Goal: Information Seeking & Learning: Find specific fact

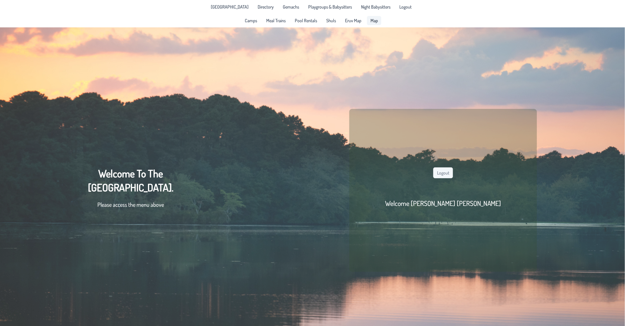
click at [371, 20] on span "Map" at bounding box center [373, 20] width 7 height 5
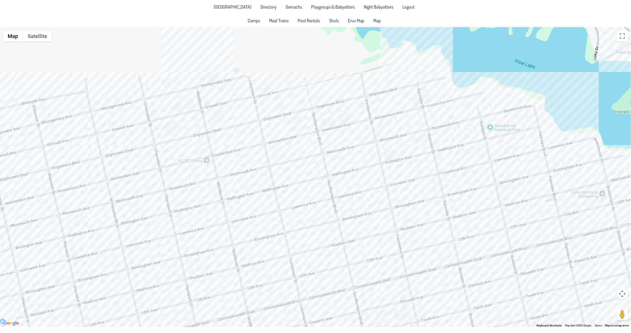
drag, startPoint x: 250, startPoint y: 152, endPoint x: 272, endPoint y: 213, distance: 64.8
click at [272, 213] on div at bounding box center [315, 176] width 631 height 299
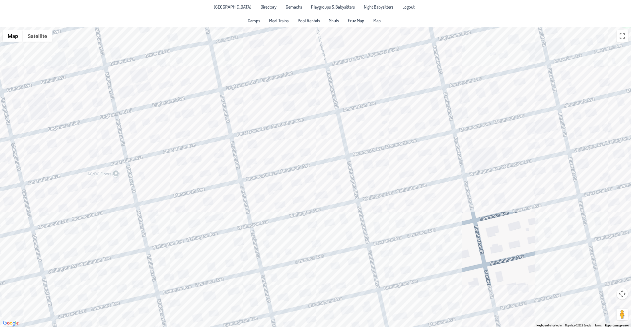
click at [312, 107] on div at bounding box center [315, 176] width 631 height 299
click at [248, 146] on div "Yitzy & [PERSON_NAME] [STREET_ADDRESS]" at bounding box center [315, 176] width 631 height 299
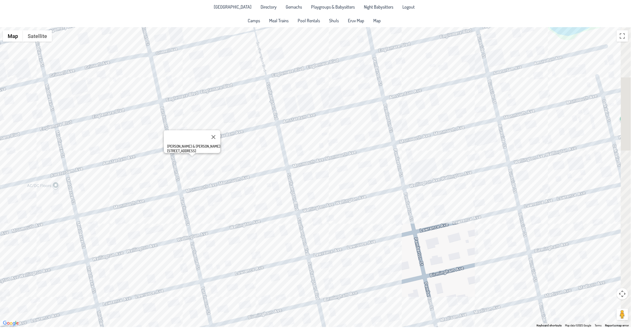
drag, startPoint x: 352, startPoint y: 133, endPoint x: 303, endPoint y: 143, distance: 50.3
click at [303, 144] on div "[PERSON_NAME] & [PERSON_NAME] [STREET_ADDRESS]" at bounding box center [315, 176] width 631 height 299
click at [322, 87] on div "[PERSON_NAME] & [PERSON_NAME] [STREET_ADDRESS]" at bounding box center [315, 176] width 631 height 299
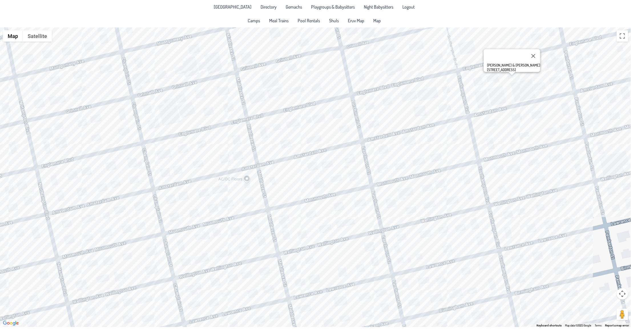
drag, startPoint x: 226, startPoint y: 122, endPoint x: 345, endPoint y: 122, distance: 119.3
click at [419, 115] on div "[PERSON_NAME] & [PERSON_NAME] [STREET_ADDRESS]" at bounding box center [315, 176] width 631 height 299
click at [210, 142] on div "[PERSON_NAME] & [PERSON_NAME] [STREET_ADDRESS]" at bounding box center [315, 176] width 631 height 299
click at [169, 217] on div "Ac & [PERSON_NAME] [STREET_ADDRESS]" at bounding box center [315, 176] width 631 height 299
click at [200, 215] on div "[PERSON_NAME] & [PERSON_NAME] [STREET_ADDRESS]" at bounding box center [315, 176] width 631 height 299
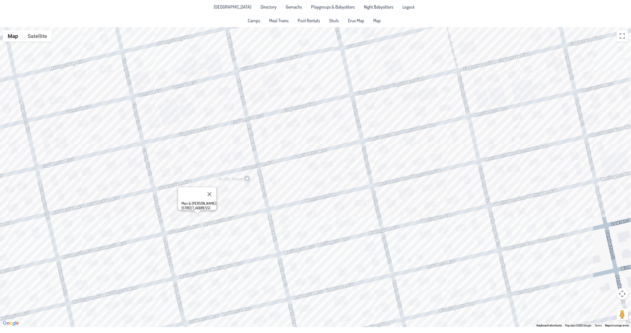
click at [306, 172] on div "Meir & [PERSON_NAME] [STREET_ADDRESS]" at bounding box center [315, 176] width 631 height 299
click at [348, 180] on div "[PERSON_NAME] & [PERSON_NAME] [STREET_ADDRESS]" at bounding box center [315, 176] width 631 height 299
click at [337, 175] on div "[PERSON_NAME] & [PERSON_NAME] [STREET_ADDRESS]" at bounding box center [315, 176] width 631 height 299
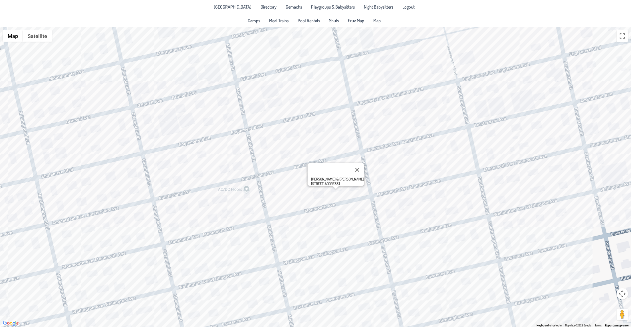
drag, startPoint x: 301, startPoint y: 187, endPoint x: 300, endPoint y: 198, distance: 10.9
click at [300, 198] on div "[PERSON_NAME] & [PERSON_NAME] [STREET_ADDRESS]" at bounding box center [315, 176] width 631 height 299
click at [317, 151] on div "[PERSON_NAME] & [PERSON_NAME] [STREET_ADDRESS]" at bounding box center [315, 176] width 631 height 299
click at [390, 179] on div "[PERSON_NAME] & [PERSON_NAME] [STREET_ADDRESS]" at bounding box center [315, 176] width 631 height 299
click at [173, 231] on div "Nechmeya & [PERSON_NAME] [STREET_ADDRESS]" at bounding box center [315, 176] width 631 height 299
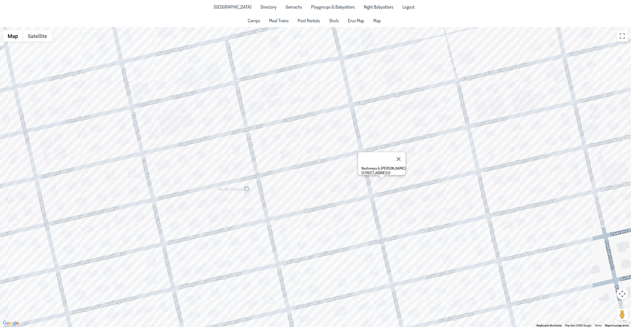
click at [169, 225] on div "Nechmeya & [PERSON_NAME] [STREET_ADDRESS]" at bounding box center [315, 176] width 631 height 299
drag, startPoint x: 245, startPoint y: 196, endPoint x: 297, endPoint y: 176, distance: 55.4
click at [297, 176] on div "[PERSON_NAME] & [PERSON_NAME] [STREET_ADDRESS]" at bounding box center [315, 176] width 631 height 299
click at [194, 223] on div "[PERSON_NAME] & [PERSON_NAME] [STREET_ADDRESS]" at bounding box center [176, 219] width 53 height 9
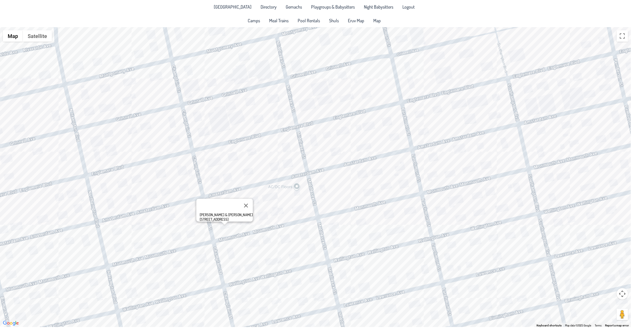
drag, startPoint x: 240, startPoint y: 198, endPoint x: 274, endPoint y: 195, distance: 33.5
click at [274, 195] on div "[PERSON_NAME] & [PERSON_NAME] [STREET_ADDRESS]" at bounding box center [315, 176] width 631 height 299
click at [248, 225] on div "[PERSON_NAME] & [PERSON_NAME] [STREET_ADDRESS]" at bounding box center [315, 176] width 631 height 299
click at [383, 124] on div "Meir & [PERSON_NAME] [STREET_ADDRESS]" at bounding box center [315, 176] width 631 height 299
click at [361, 148] on div "Yoni & [PERSON_NAME] [GEOGRAPHIC_DATA]." at bounding box center [315, 176] width 631 height 299
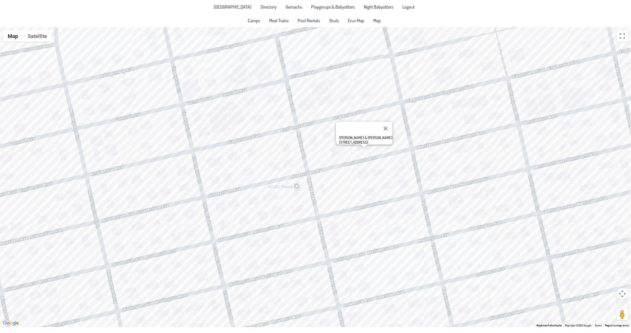
click at [491, 117] on div "[PERSON_NAME] & [PERSON_NAME] [STREET_ADDRESS]" at bounding box center [315, 176] width 631 height 299
click at [224, 183] on div "Yitzy & [PERSON_NAME] [STREET_ADDRESS]" at bounding box center [315, 176] width 631 height 299
click at [287, 168] on div "[PERSON_NAME] & [PERSON_NAME] [PERSON_NAME] [STREET_ADDRESS]" at bounding box center [315, 176] width 631 height 299
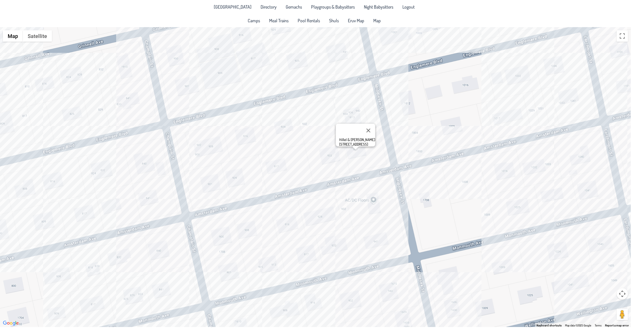
click at [235, 180] on div "Hillel & [PERSON_NAME] [STREET_ADDRESS]" at bounding box center [315, 176] width 631 height 299
click at [263, 8] on span "Directory" at bounding box center [269, 7] width 16 height 5
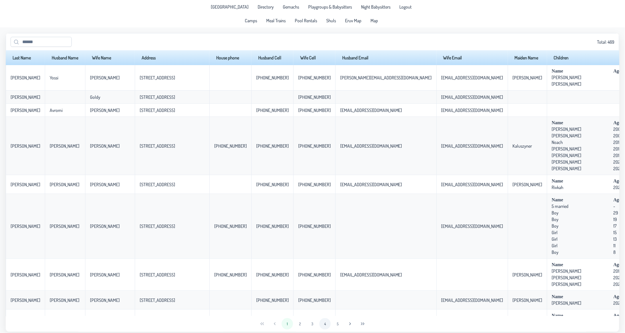
click at [327, 311] on button "4" at bounding box center [324, 323] width 11 height 11
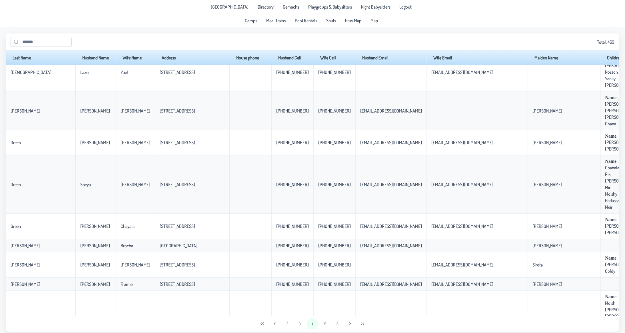
scroll to position [599, 0]
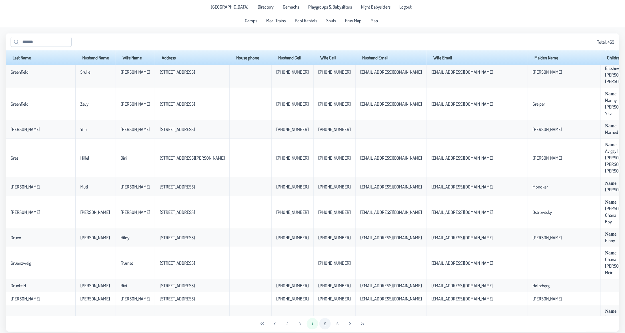
click at [325, 311] on button "5" at bounding box center [324, 323] width 11 height 11
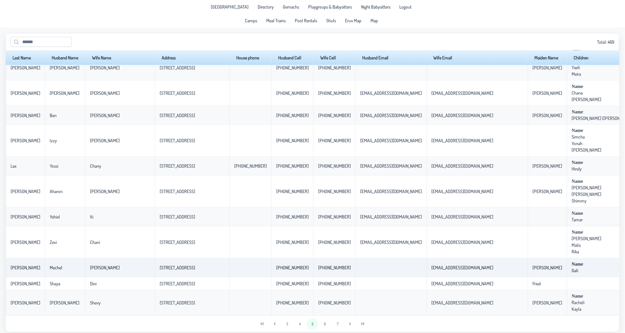
scroll to position [4, 0]
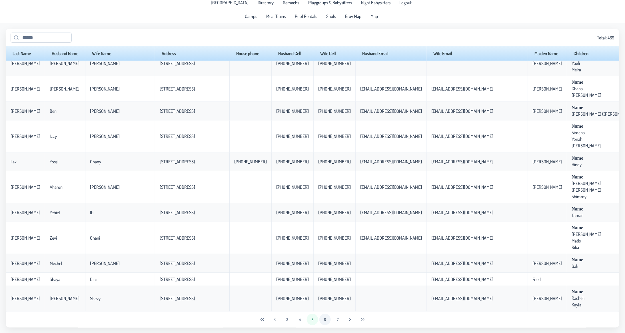
click at [323, 311] on button "6" at bounding box center [324, 319] width 11 height 11
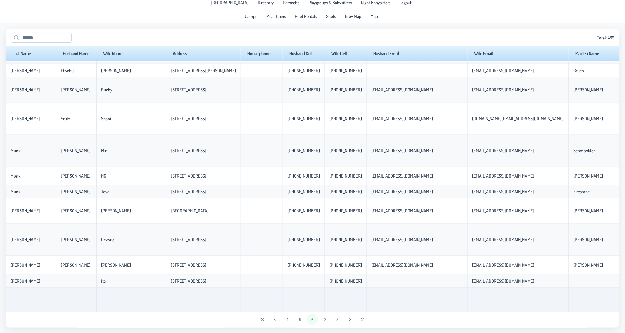
scroll to position [1117, 0]
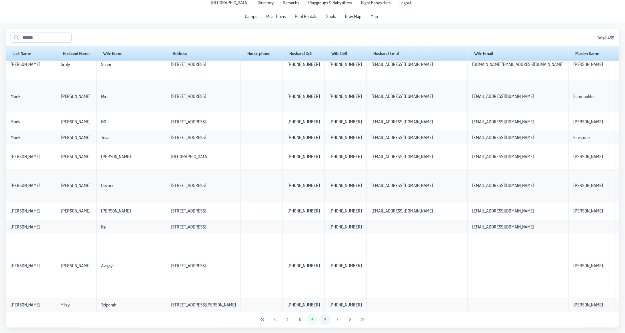
click at [328, 311] on button "7" at bounding box center [324, 319] width 11 height 11
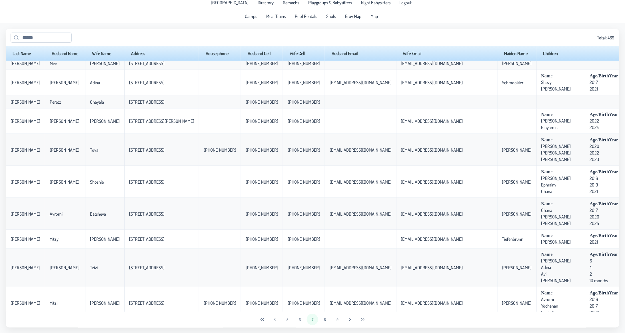
scroll to position [1236, 0]
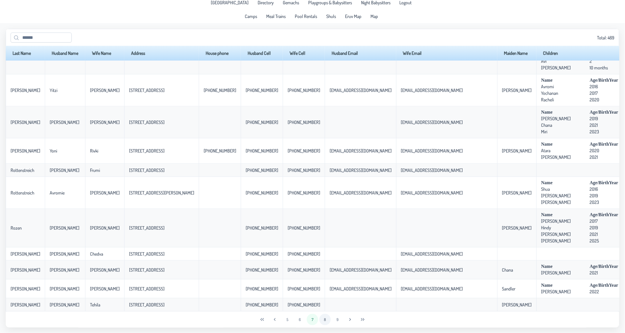
click at [327, 311] on button "8" at bounding box center [324, 319] width 11 height 11
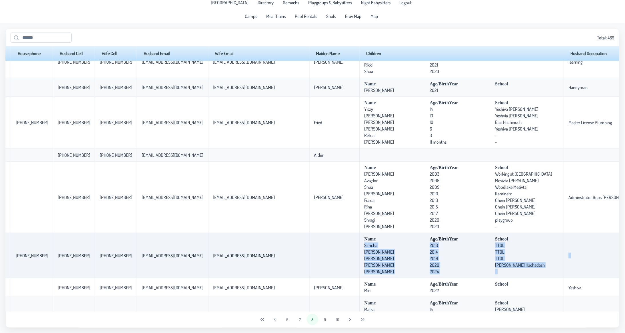
scroll to position [856, 283]
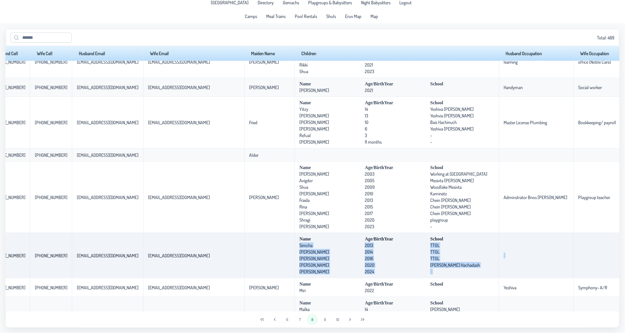
drag, startPoint x: 496, startPoint y: 266, endPoint x: 478, endPoint y: 281, distance: 22.7
click at [478, 278] on tr "[PERSON_NAME] [PERSON_NAME] [STREET_ADDRESS] [PHONE_NUMBER] [PHONE_NUMBER] [PHO…" at bounding box center [223, 255] width 1001 height 45
click at [430, 255] on span "TTOL" at bounding box center [462, 252] width 64 height 6
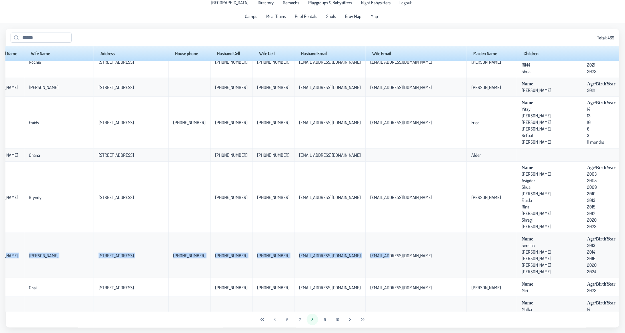
scroll to position [856, 0]
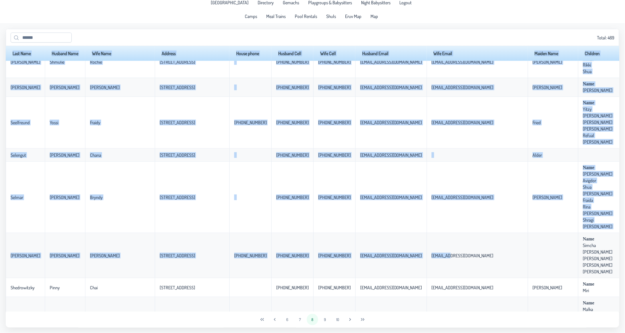
drag, startPoint x: 130, startPoint y: 277, endPoint x: 0, endPoint y: 279, distance: 129.9
click at [0, 279] on app-data "Total: 469 Last Name Husband Name Wife Name Address House phone Husband Cell Wi…" at bounding box center [312, 178] width 625 height 310
click at [203, 278] on td "[STREET_ADDRESS]" at bounding box center [192, 255] width 75 height 45
drag, startPoint x: 261, startPoint y: 278, endPoint x: 0, endPoint y: 292, distance: 261.8
click at [0, 292] on app-data "Total: 469 Last Name Husband Name Wife Name Address House phone Husband Cell Wi…" at bounding box center [312, 178] width 625 height 310
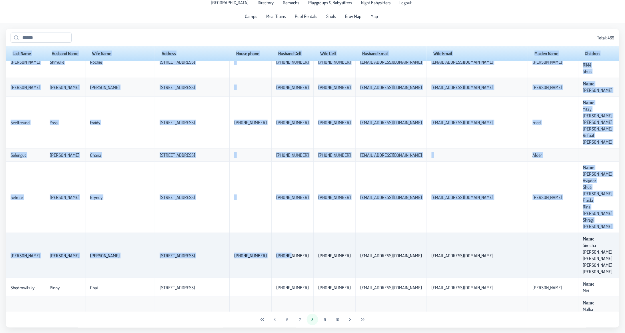
click at [77, 278] on td "[PERSON_NAME]" at bounding box center [65, 255] width 40 height 45
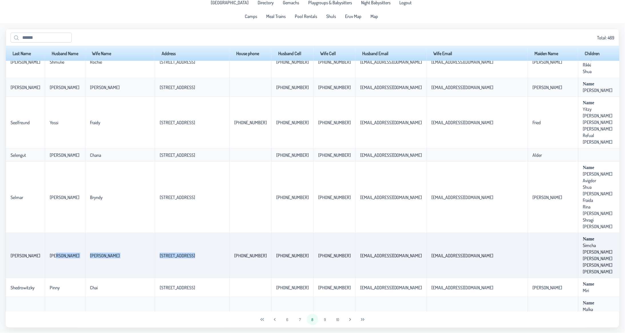
drag, startPoint x: 51, startPoint y: 279, endPoint x: 160, endPoint y: 280, distance: 108.8
click at [160, 278] on tr "[PERSON_NAME] [PERSON_NAME] [STREET_ADDRESS] [PHONE_NUMBER] [PHONE_NUMBER] [PHO…" at bounding box center [506, 255] width 1001 height 45
click at [166, 278] on td "[STREET_ADDRESS]" at bounding box center [192, 255] width 75 height 45
drag, startPoint x: 167, startPoint y: 278, endPoint x: 128, endPoint y: 276, distance: 39.4
click at [155, 276] on td "[STREET_ADDRESS]" at bounding box center [192, 255] width 75 height 45
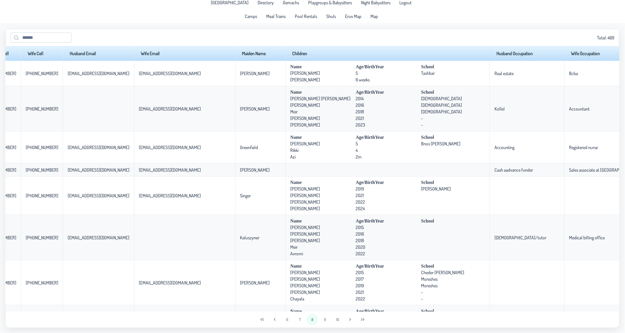
scroll to position [300, 292]
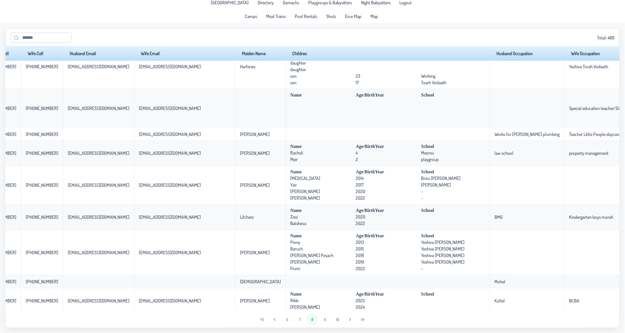
drag, startPoint x: 246, startPoint y: 313, endPoint x: 65, endPoint y: 309, distance: 181.9
click at [87, 310] on div "Total: 469 Last Name Husband Name Wife Name Address House phone Husband Cell Wi…" at bounding box center [312, 178] width 613 height 299
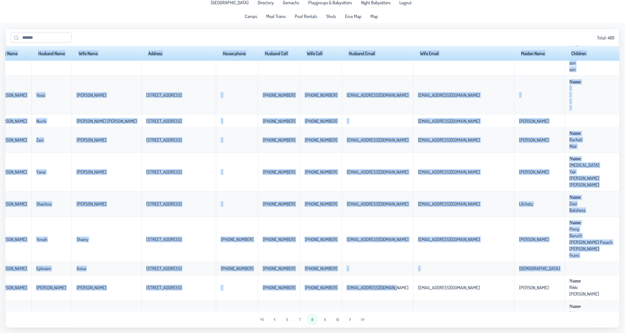
scroll to position [313, 0]
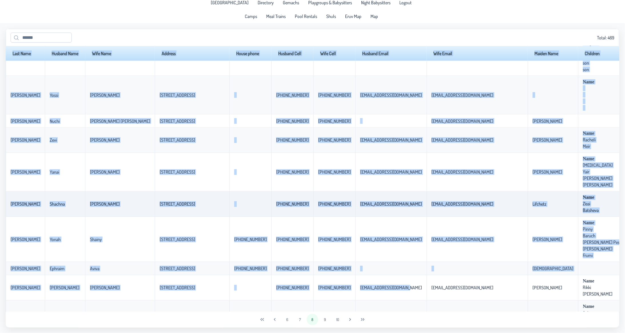
drag, startPoint x: 19, startPoint y: 216, endPoint x: 201, endPoint y: 220, distance: 181.9
click at [201, 217] on tr "[PERSON_NAME] Shachna [PERSON_NAME] [STREET_ADDRESS]-920-0756 [PHONE_NUMBER] [E…" at bounding box center [506, 204] width 1001 height 25
click at [177, 211] on td "[STREET_ADDRESS]" at bounding box center [192, 204] width 75 height 25
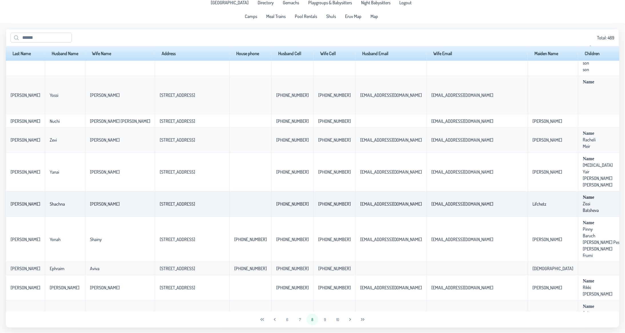
drag, startPoint x: 168, startPoint y: 218, endPoint x: 124, endPoint y: 214, distance: 44.7
click at [155, 214] on td "[STREET_ADDRESS]" at bounding box center [192, 204] width 75 height 25
click at [160, 207] on p-celleditor "[STREET_ADDRESS]" at bounding box center [177, 204] width 35 height 6
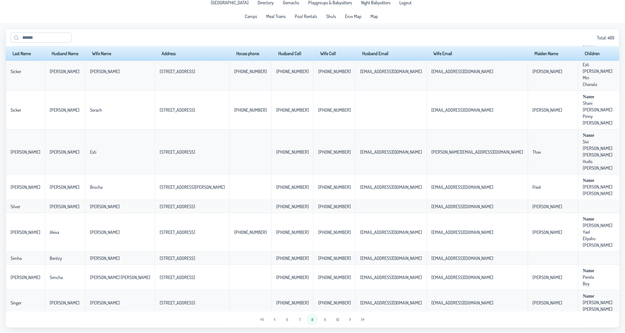
scroll to position [1410, 0]
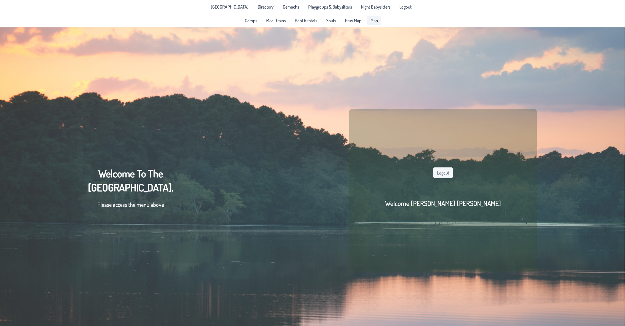
click at [378, 21] on link "Map" at bounding box center [374, 20] width 14 height 9
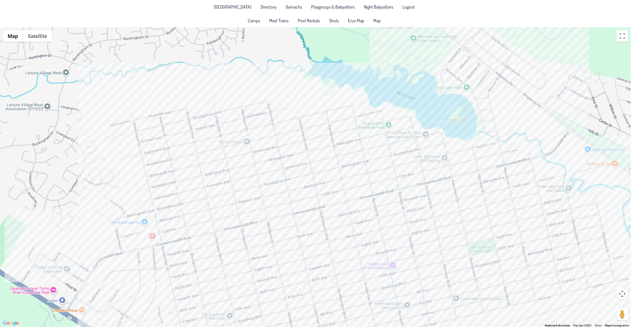
drag, startPoint x: 291, startPoint y: 168, endPoint x: 336, endPoint y: 214, distance: 64.0
click at [336, 214] on div at bounding box center [315, 176] width 631 height 299
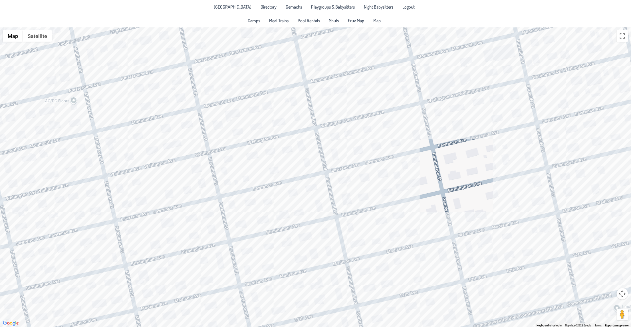
drag, startPoint x: 347, startPoint y: 199, endPoint x: 378, endPoint y: 279, distance: 85.8
click at [378, 279] on div at bounding box center [315, 176] width 631 height 299
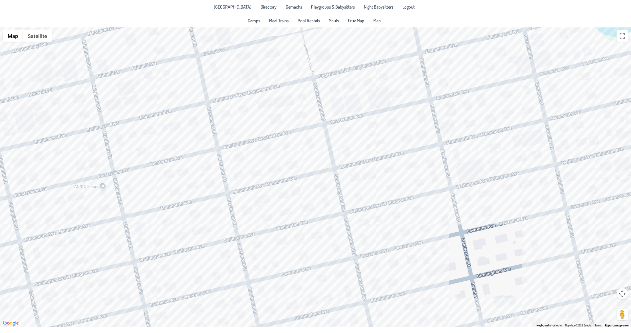
drag, startPoint x: 354, startPoint y: 167, endPoint x: 381, endPoint y: 247, distance: 84.3
click at [381, 247] on div at bounding box center [315, 176] width 631 height 299
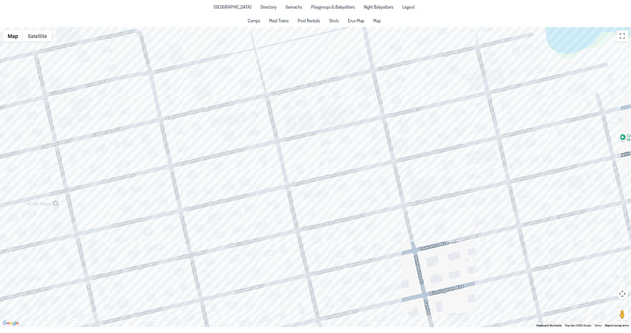
drag, startPoint x: 349, startPoint y: 140, endPoint x: 303, endPoint y: 158, distance: 49.7
click at [303, 158] on div at bounding box center [315, 176] width 631 height 299
click at [531, 142] on div at bounding box center [315, 176] width 631 height 299
click at [482, 156] on div "Dovid & Tzippy Grossberg 1408 Monmouth Ave." at bounding box center [315, 176] width 631 height 299
click at [352, 210] on div "Dovid & Rivky Szanto 1340 Monmouth Ave." at bounding box center [315, 176] width 631 height 299
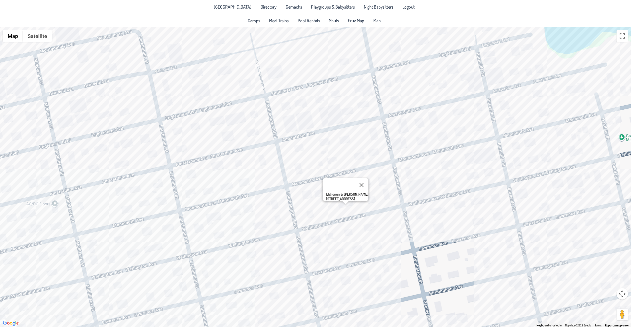
click at [214, 239] on div "Elchonen & Aliza Gordon 1217 Wellington Ave." at bounding box center [315, 176] width 631 height 299
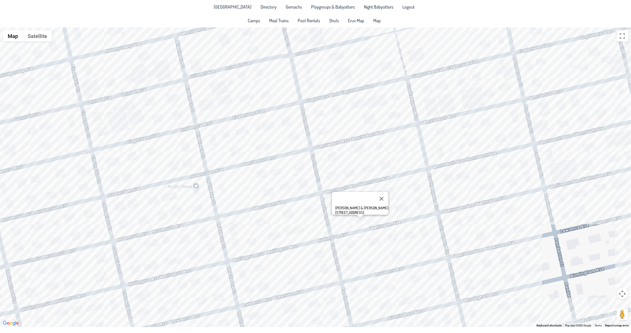
drag, startPoint x: 279, startPoint y: 158, endPoint x: 378, endPoint y: 142, distance: 100.1
click at [378, 142] on div "Tzvi & Yocheved Ungar 1109 Wellington Ave." at bounding box center [315, 176] width 631 height 299
click at [147, 218] on div "Tzvi & Yocheved Ungar 1109 Wellington Ave." at bounding box center [315, 176] width 631 height 299
click at [128, 168] on div "Meir & [PERSON_NAME] [STREET_ADDRESS]" at bounding box center [315, 176] width 631 height 299
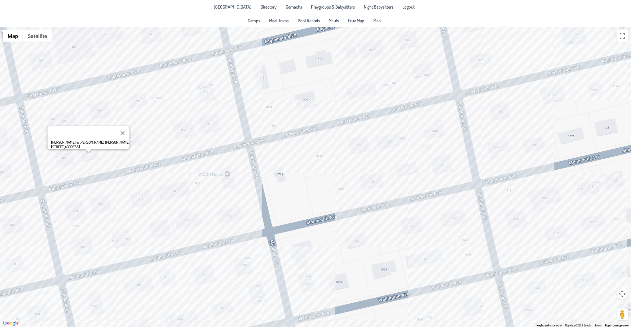
click at [142, 98] on div "[PERSON_NAME] & [PERSON_NAME] [PERSON_NAME] [STREET_ADDRESS]" at bounding box center [315, 176] width 631 height 299
click at [205, 88] on div "Ac & [PERSON_NAME] [STREET_ADDRESS]" at bounding box center [315, 176] width 631 height 299
click at [201, 125] on div "Eli & Bryna Levin 1813 Middlesex Street" at bounding box center [315, 176] width 631 height 299
click at [357, 97] on div "Hillel & [PERSON_NAME] [STREET_ADDRESS]" at bounding box center [315, 176] width 631 height 299
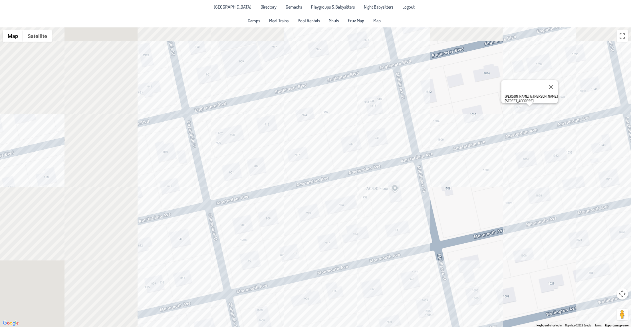
drag, startPoint x: 318, startPoint y: 160, endPoint x: 486, endPoint y: 174, distance: 168.1
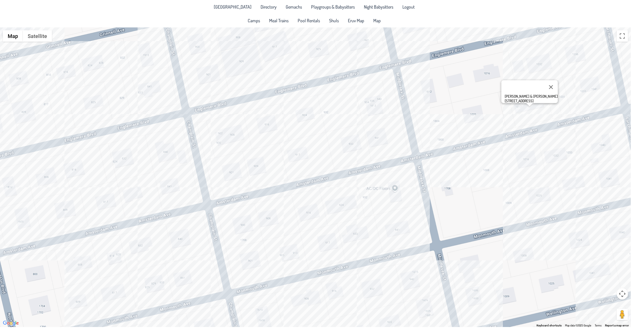
click at [486, 174] on div "[PERSON_NAME] & [PERSON_NAME] [STREET_ADDRESS]" at bounding box center [315, 176] width 631 height 299
click at [175, 180] on div "[PERSON_NAME] & [PERSON_NAME] [STREET_ADDRESS]" at bounding box center [315, 176] width 631 height 299
click at [61, 201] on div "Mendy & Yehudis Eckstein 841 Amsterdam Ave." at bounding box center [315, 176] width 631 height 299
click at [125, 158] on div "Eliezer & Rifki Kulefsky 809 Amsterdam Ave." at bounding box center [315, 176] width 631 height 299
click at [145, 248] on div "Mordechai & Chani Raizman 832 Englmere Blvd." at bounding box center [315, 176] width 631 height 299
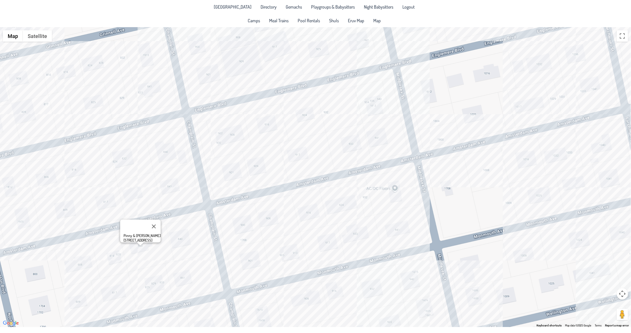
click at [267, 261] on div "Pinny & Chai Shedrowitzky 832 Amsterdam Ave." at bounding box center [315, 176] width 631 height 299
click at [302, 259] on div "[PERSON_NAME] & [PERSON_NAME] [STREET_ADDRESS]" at bounding box center [315, 176] width 631 height 299
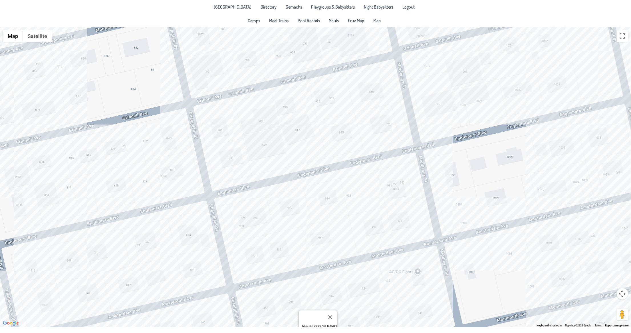
drag, startPoint x: 320, startPoint y: 180, endPoint x: 335, endPoint y: 231, distance: 53.0
click at [335, 231] on div "Meir & [PERSON_NAME] [STREET_ADDRESS]" at bounding box center [315, 176] width 631 height 299
click at [333, 136] on div "Meir & [PERSON_NAME] [STREET_ADDRESS]" at bounding box center [315, 176] width 631 height 299
click at [349, 130] on div "Meir & [PERSON_NAME] [STREET_ADDRESS]" at bounding box center [315, 176] width 631 height 299
click at [369, 129] on div "Sruly & Hudi Wasser 925 Englemere Blvd." at bounding box center [315, 176] width 631 height 299
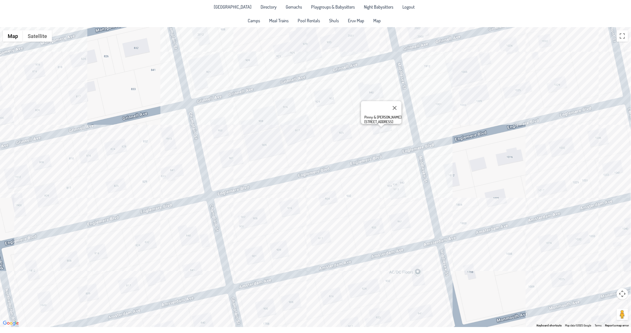
click at [361, 86] on div "Pinny & Bella Gelb 933 Englemere Blvd." at bounding box center [315, 176] width 631 height 299
click at [286, 102] on div "Avrumy & Raizy Gluck 940 Grinnel Ave." at bounding box center [315, 176] width 631 height 299
click at [91, 153] on div "Shmuel & Sarah Gayle 916 Grinnell Ave." at bounding box center [315, 176] width 631 height 299
click at [158, 169] on div "Mayer & Nechama Zelda Avigdor 816 Grinnell Ave." at bounding box center [315, 176] width 631 height 299
click at [470, 73] on div "Rabbi Avrohom & Genendel Krohn 833 Engelemere Blvd." at bounding box center [315, 176] width 631 height 299
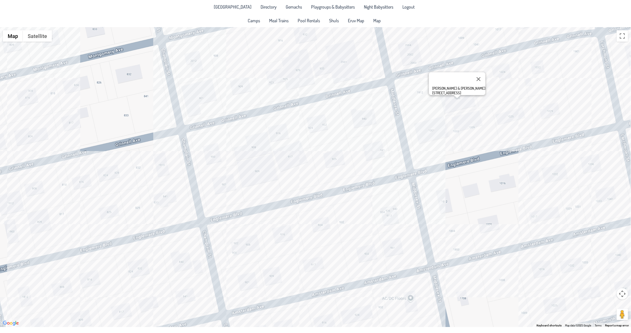
drag, startPoint x: 459, startPoint y: 112, endPoint x: 452, endPoint y: 136, distance: 24.7
click at [452, 136] on div "Yechezkel & Chanie Landau 1008 Grinnel Ave." at bounding box center [315, 176] width 631 height 299
click at [330, 72] on div "Yechezkel & Chanie Landau 1008 Grinnel Ave." at bounding box center [315, 176] width 631 height 299
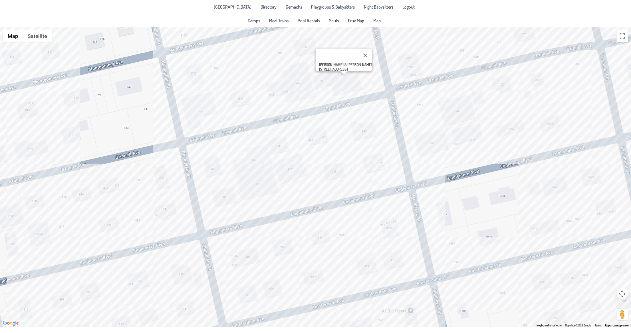
click at [352, 80] on div "Eli & Yitty Meister 2001 Middlesex Street" at bounding box center [315, 176] width 631 height 299
click at [307, 48] on div "Eli & Yitty Meister 2001 Middlesex Street" at bounding box center [315, 176] width 631 height 299
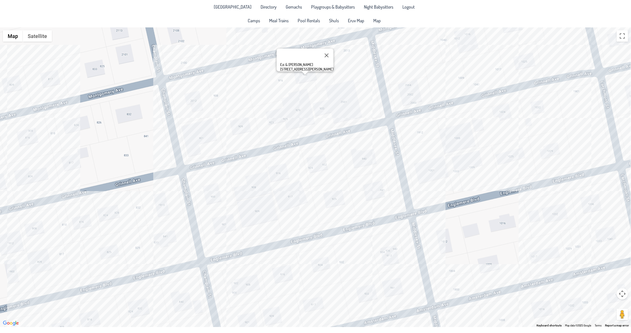
click at [285, 51] on div "Ezi & Chavi Wahl 932 Montgomery Ave." at bounding box center [315, 176] width 631 height 299
click at [277, 82] on div "Ezi & Chavi Wahl 932 Montgomery Ave." at bounding box center [315, 176] width 631 height 299
click at [228, 95] on div "Yakov & Rochel Leah Speiser 916 Montgomery Ave." at bounding box center [315, 176] width 631 height 299
click at [204, 136] on div "Yeshaya & Rivka Wahl 908 Montgomery Ave." at bounding box center [315, 176] width 631 height 299
click at [282, 17] on link "Meal Trains" at bounding box center [279, 20] width 26 height 9
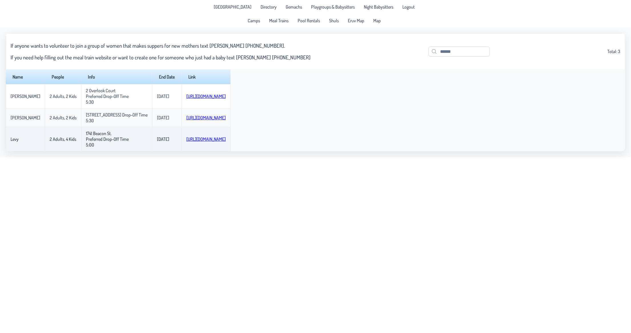
click at [210, 142] on link "https://www.mealtrain.com/trains/lg7mr6" at bounding box center [205, 139] width 39 height 6
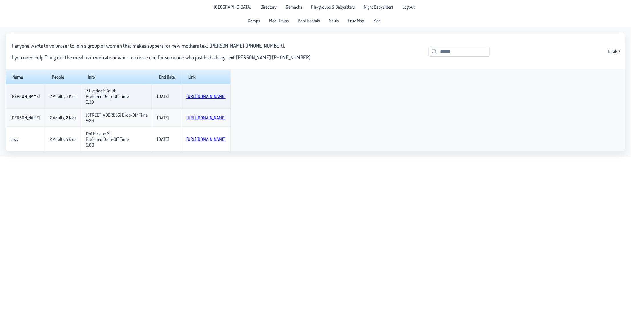
click at [208, 99] on link "https://www.mealtrain.com/trains/5ln8gz" at bounding box center [205, 96] width 39 height 6
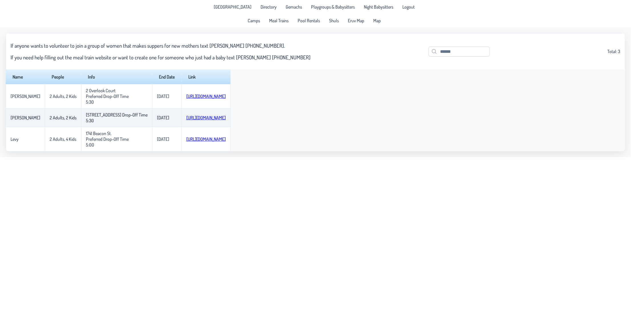
click at [203, 120] on link "[URL][DOMAIN_NAME]" at bounding box center [205, 118] width 39 height 6
